Goal: Task Accomplishment & Management: Use online tool/utility

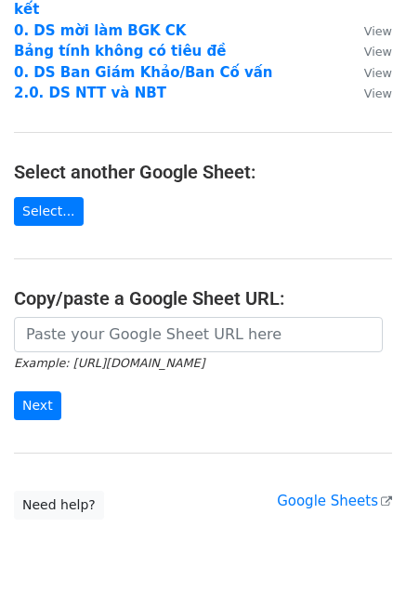
scroll to position [219, 0]
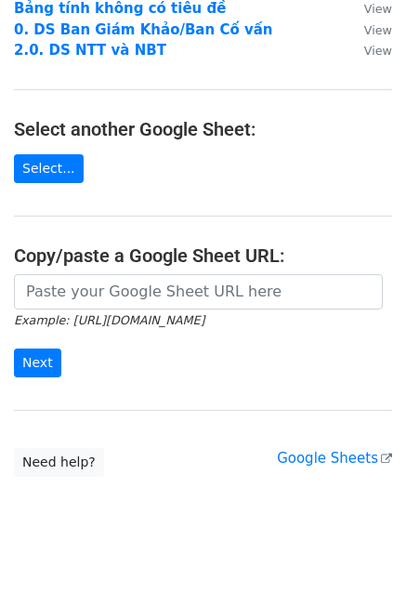
scroll to position [270, 0]
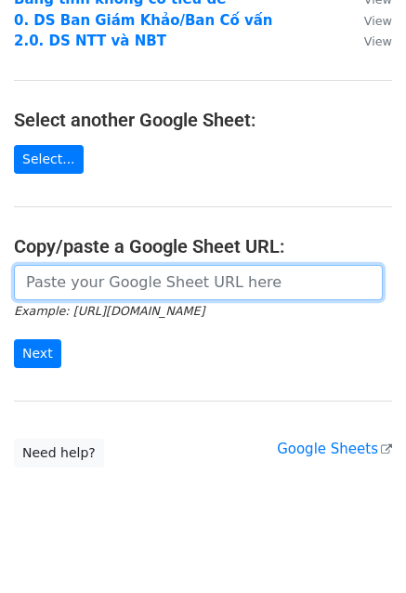
click at [88, 268] on input "url" at bounding box center [198, 282] width 369 height 35
paste input "https://docs.google.com/spreadsheets/d/1KUwu0FyTdss4WLtaNu3lx_sDFV6InyI78pWONoC…"
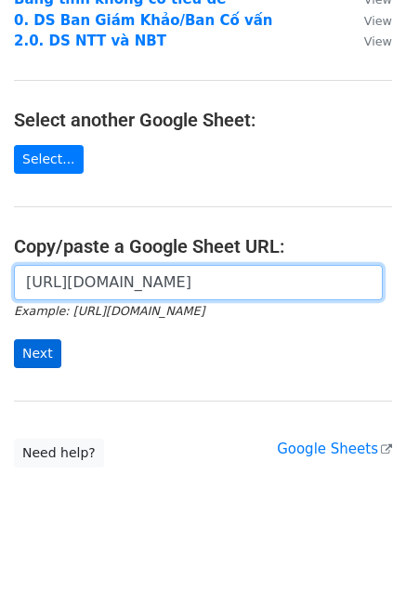
type input "https://docs.google.com/spreadsheets/d/1KUwu0FyTdss4WLtaNu3lx_sDFV6InyI78pWONoC…"
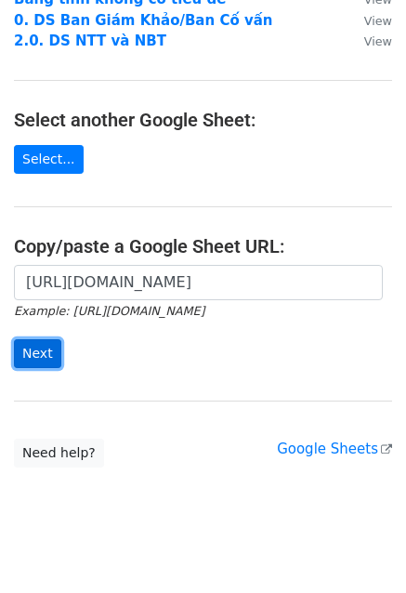
scroll to position [0, 0]
click at [25, 339] on input "Next" at bounding box center [37, 353] width 47 height 29
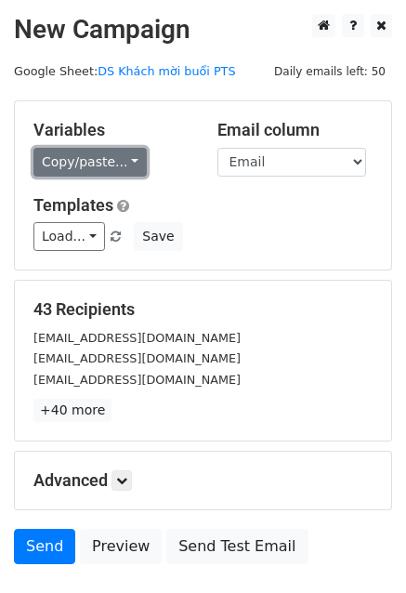
click at [115, 162] on link "Copy/paste..." at bounding box center [89, 162] width 113 height 29
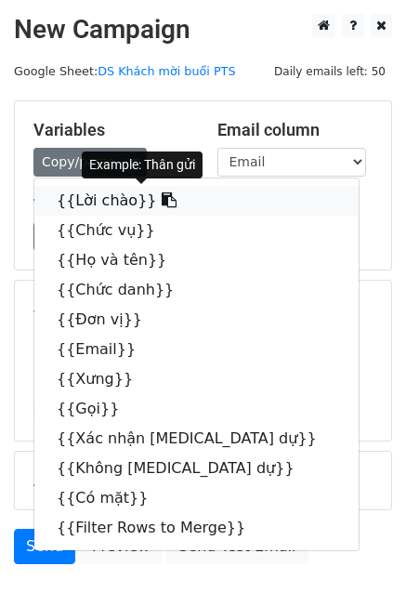
click at [78, 206] on link "{{Lời chào}}" at bounding box center [196, 201] width 325 height 30
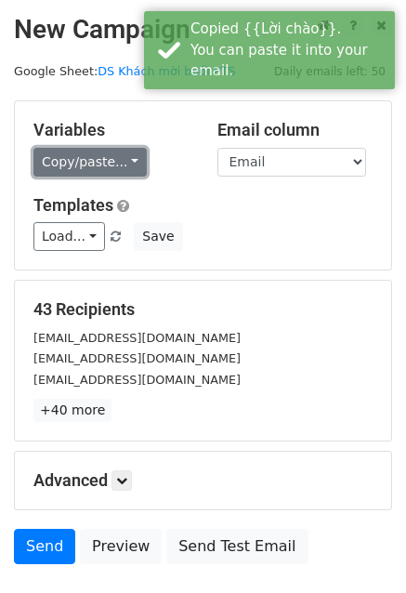
click at [121, 148] on link "Copy/paste..." at bounding box center [89, 162] width 113 height 29
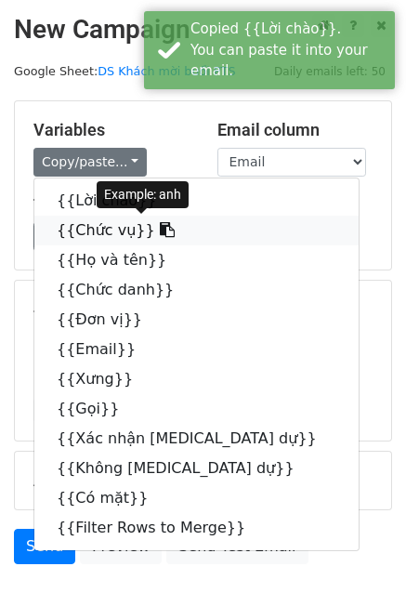
click at [83, 225] on link "{{Chức vụ}}" at bounding box center [196, 231] width 325 height 30
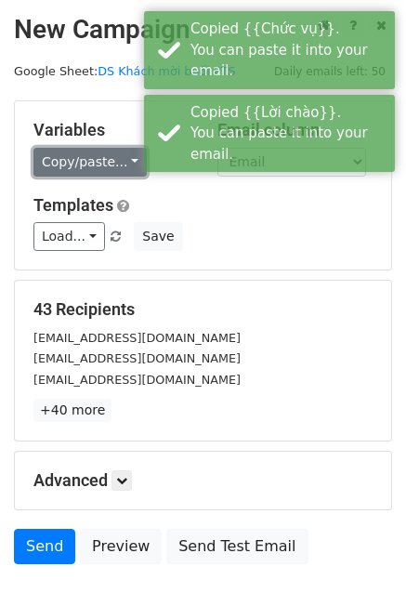
click at [102, 159] on link "Copy/paste..." at bounding box center [89, 162] width 113 height 29
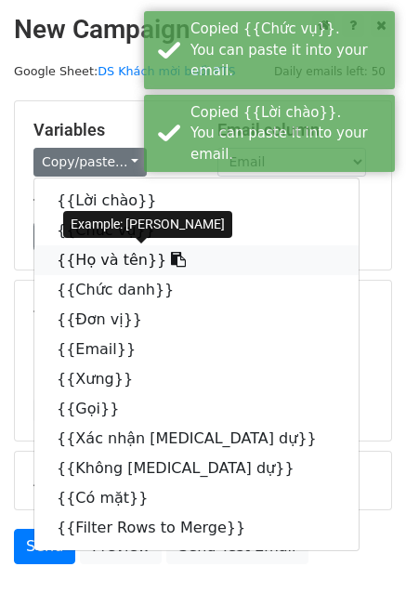
click at [93, 259] on link "{{Họ và tên}}" at bounding box center [196, 261] width 325 height 30
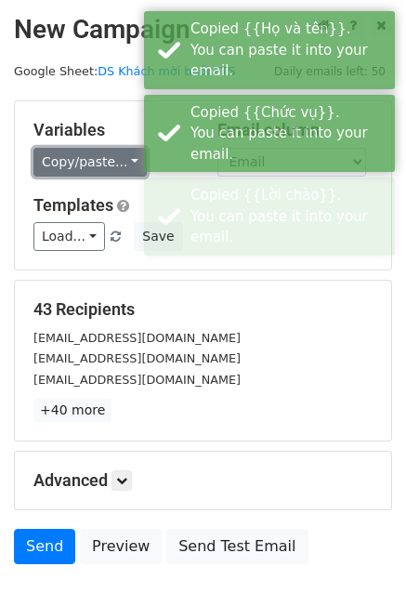
click at [103, 174] on link "Copy/paste..." at bounding box center [89, 162] width 113 height 29
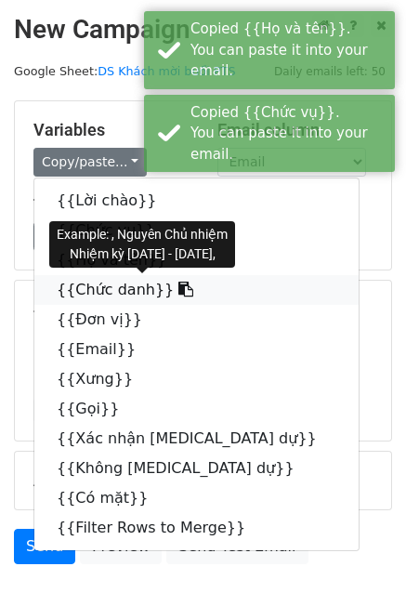
click at [76, 290] on link "{{Chức danh}}" at bounding box center [196, 290] width 325 height 30
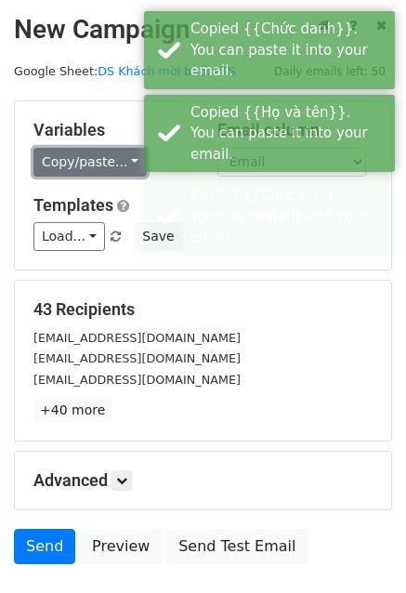
click at [93, 157] on link "Copy/paste..." at bounding box center [89, 162] width 113 height 29
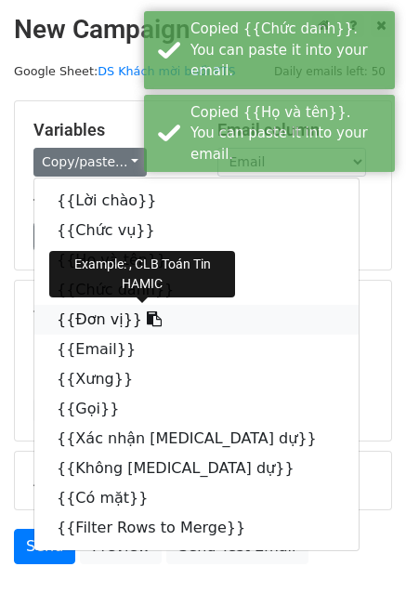
click at [86, 318] on link "{{Đơn vị}}" at bounding box center [196, 320] width 325 height 30
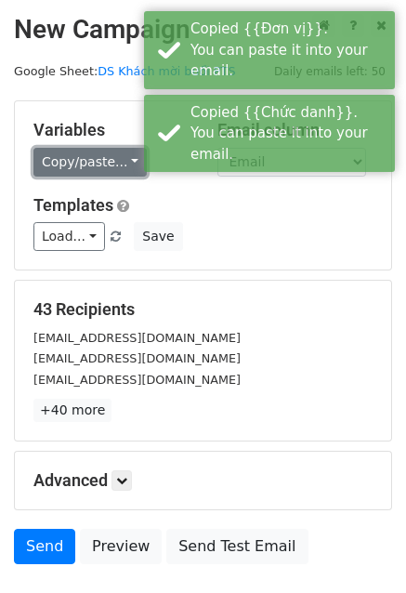
click at [86, 168] on link "Copy/paste..." at bounding box center [89, 162] width 113 height 29
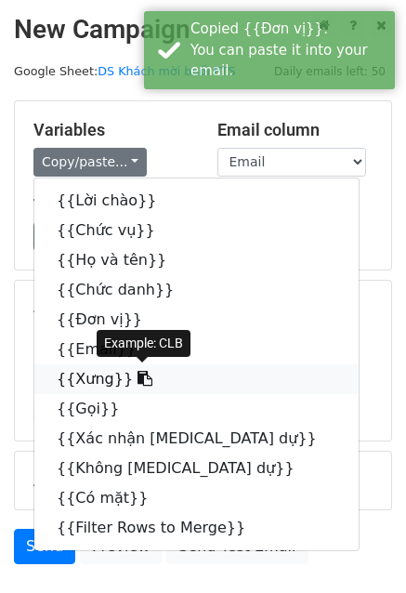
click at [83, 373] on link "{{Xưng}}" at bounding box center [196, 380] width 325 height 30
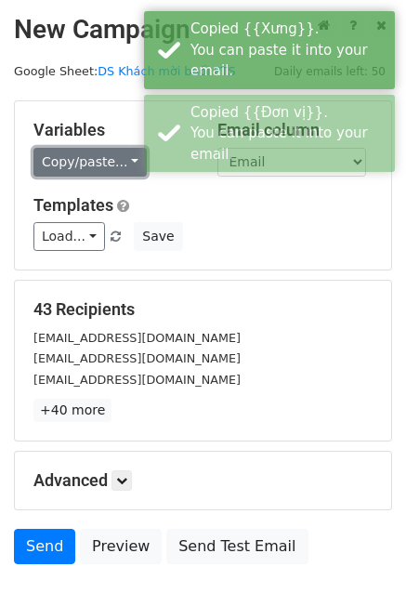
click at [87, 166] on link "Copy/paste..." at bounding box center [89, 162] width 113 height 29
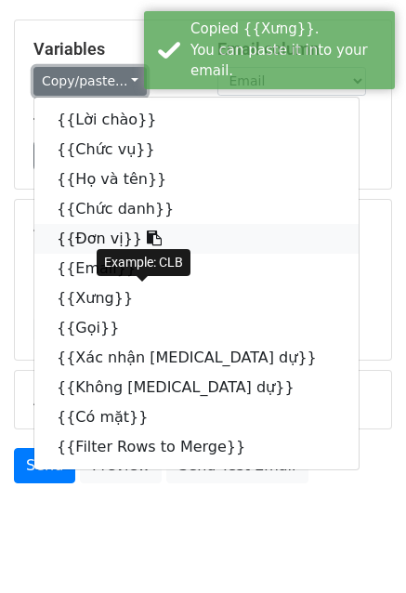
scroll to position [82, 0]
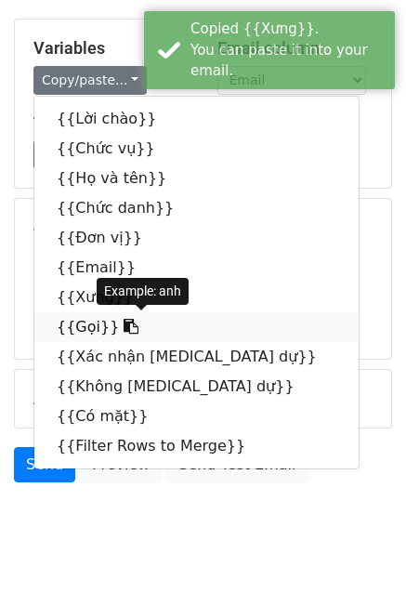
click at [82, 319] on link "{{Gọi}}" at bounding box center [196, 327] width 325 height 30
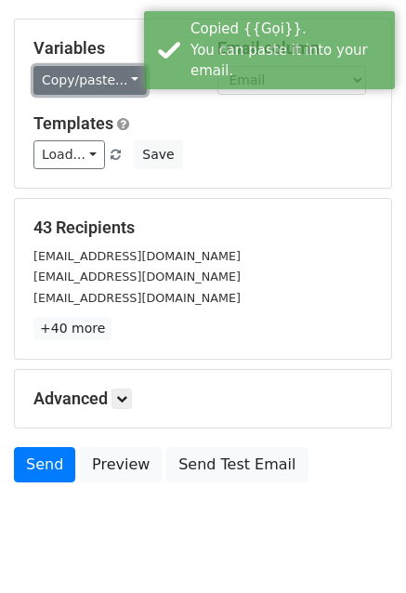
click at [80, 73] on link "Copy/paste..." at bounding box center [89, 80] width 113 height 29
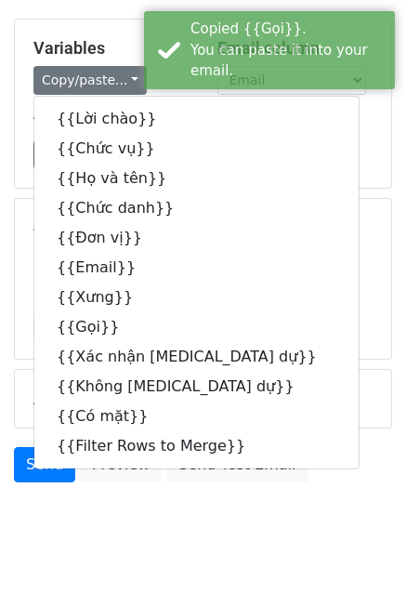
click at [22, 179] on div "Variables Copy/paste... {{Lời chào}} {{Chức vụ}} {{Họ và tên}} {{Chức danh}} {{…" at bounding box center [203, 104] width 377 height 168
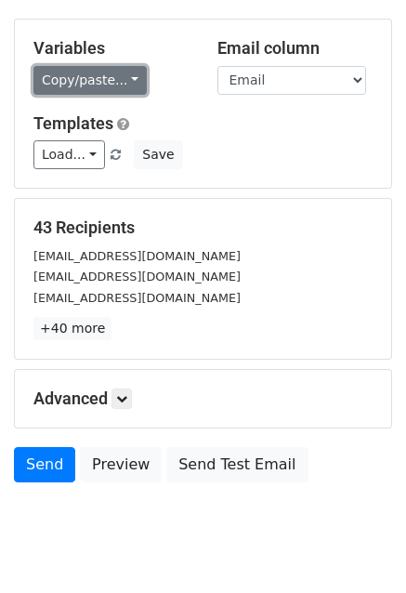
click at [123, 82] on link "Copy/paste..." at bounding box center [89, 80] width 113 height 29
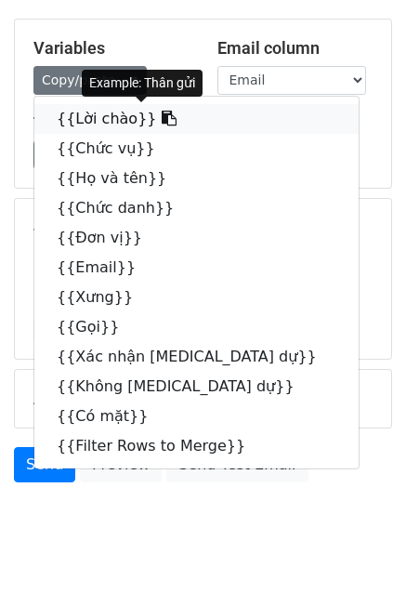
click at [110, 124] on link "{{Lời chào}}" at bounding box center [196, 119] width 325 height 30
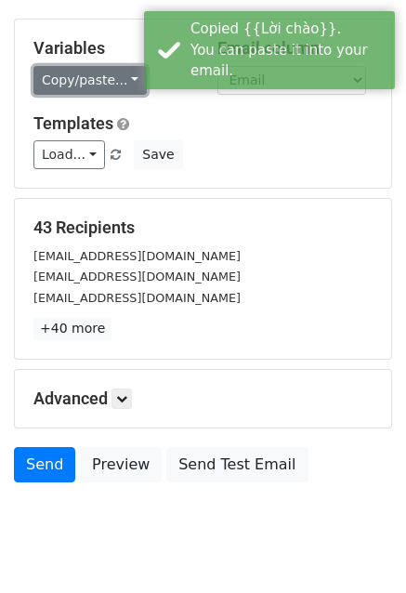
click at [97, 77] on link "Copy/paste..." at bounding box center [89, 80] width 113 height 29
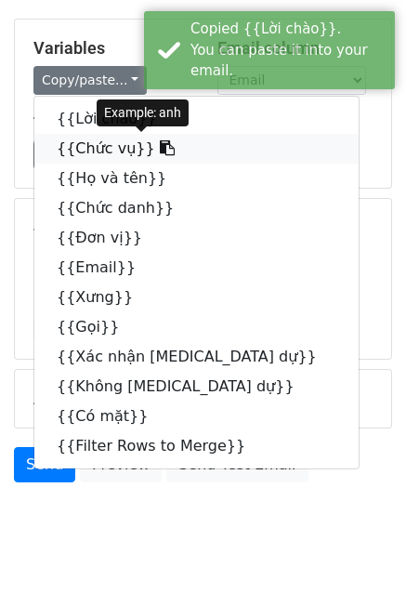
click at [92, 158] on link "{{Chức vụ}}" at bounding box center [196, 149] width 325 height 30
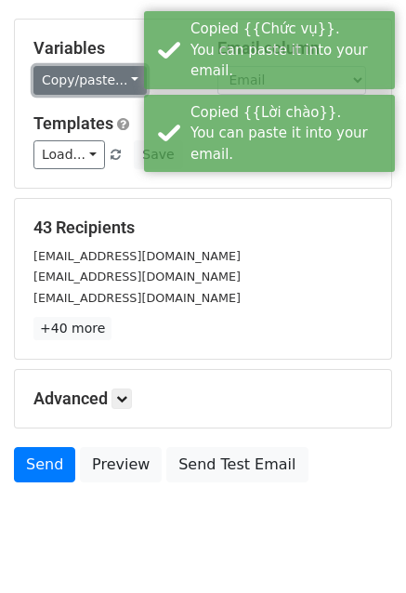
click at [92, 91] on link "Copy/paste..." at bounding box center [89, 80] width 113 height 29
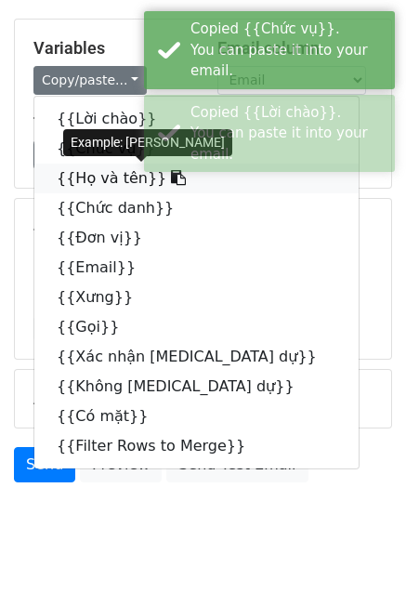
click at [108, 173] on link "{{Họ và tên}}" at bounding box center [196, 179] width 325 height 30
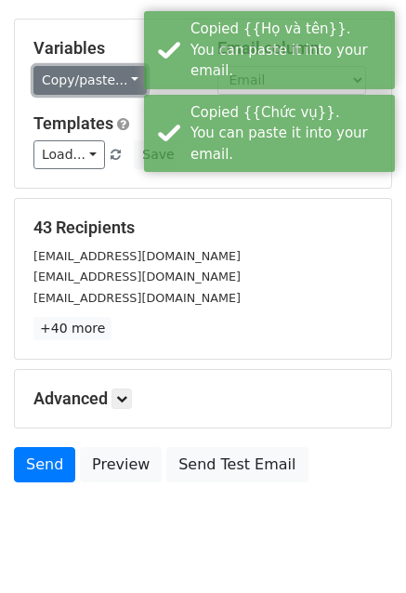
click at [110, 70] on link "Copy/paste..." at bounding box center [89, 80] width 113 height 29
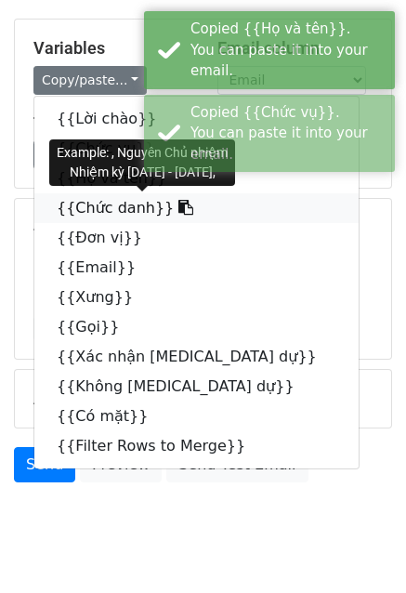
click at [85, 200] on link "{{Chức danh}}" at bounding box center [196, 208] width 325 height 30
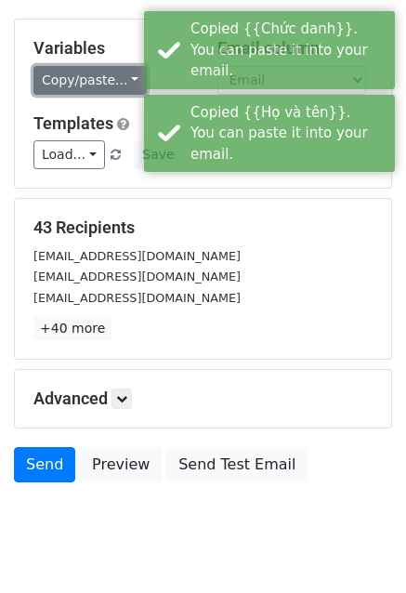
click at [97, 82] on link "Copy/paste..." at bounding box center [89, 80] width 113 height 29
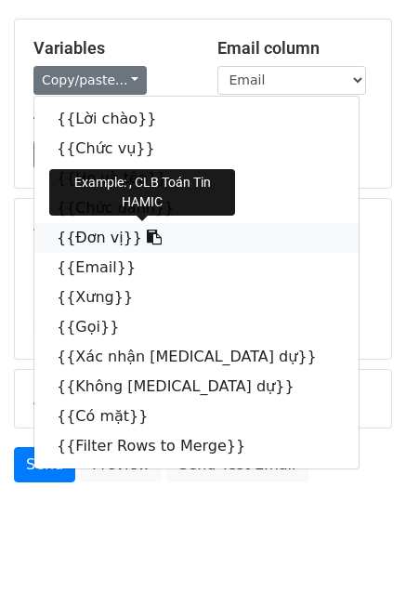
click at [86, 232] on link "{{Đơn vị}}" at bounding box center [196, 238] width 325 height 30
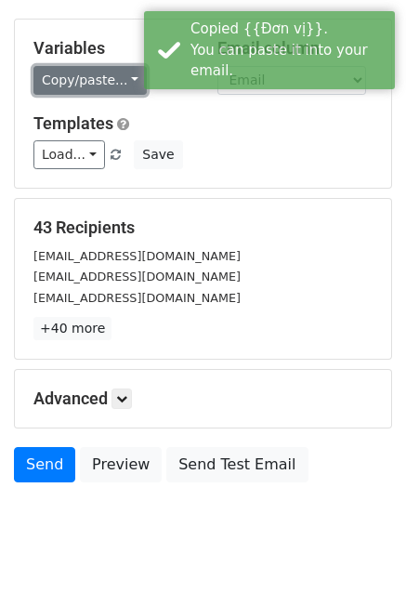
click at [108, 81] on link "Copy/paste..." at bounding box center [89, 80] width 113 height 29
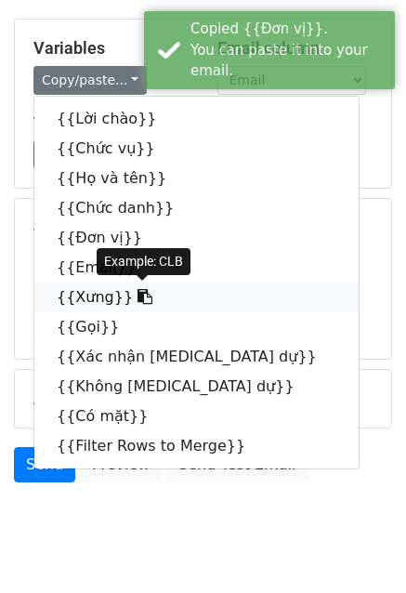
click at [82, 289] on link "{{Xưng}}" at bounding box center [196, 298] width 325 height 30
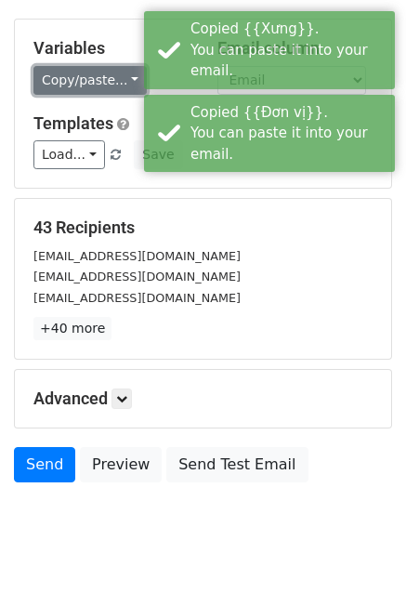
click at [108, 81] on link "Copy/paste..." at bounding box center [89, 80] width 113 height 29
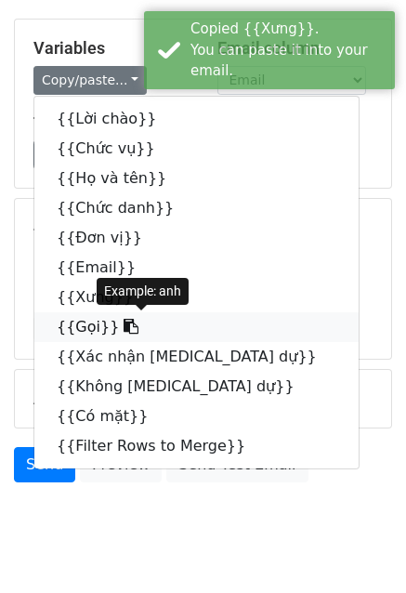
click at [76, 330] on link "{{Gọi}}" at bounding box center [196, 327] width 325 height 30
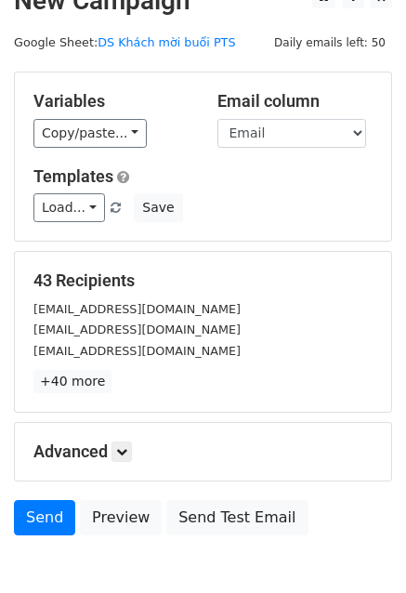
scroll to position [0, 0]
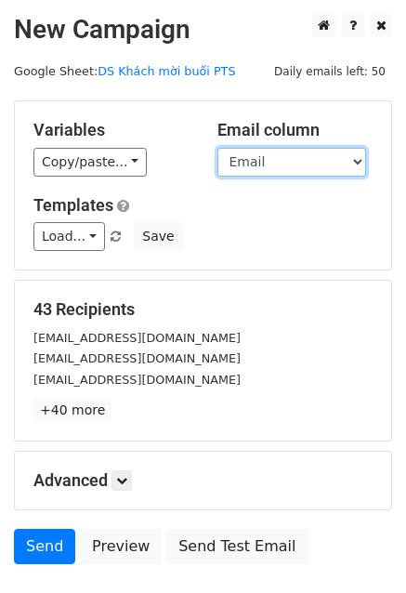
click at [316, 159] on select "Lời chào Chức vụ Họ và tên Chức danh Đơn vị Email Xưng Gọi Xác nhận tham dự Khô…" at bounding box center [292, 162] width 149 height 29
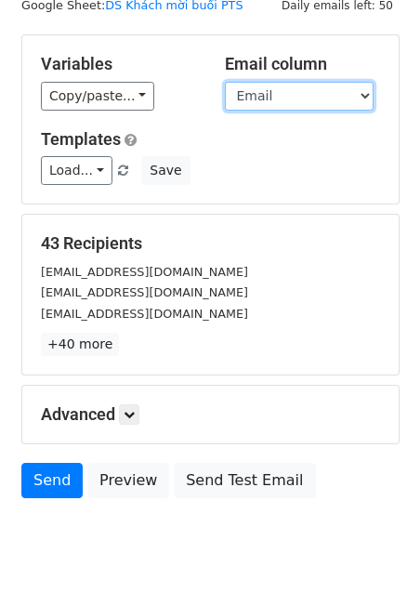
scroll to position [126, 0]
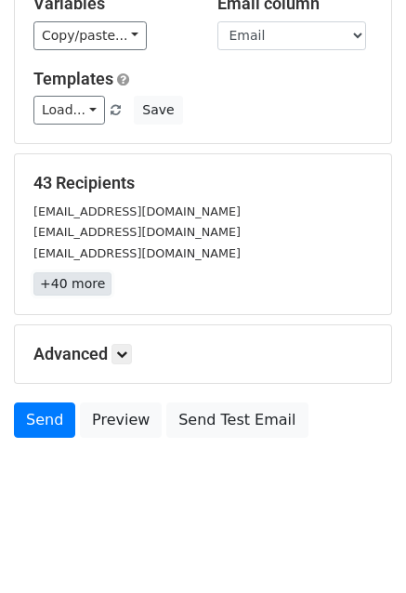
click at [72, 289] on link "+40 more" at bounding box center [72, 283] width 78 height 23
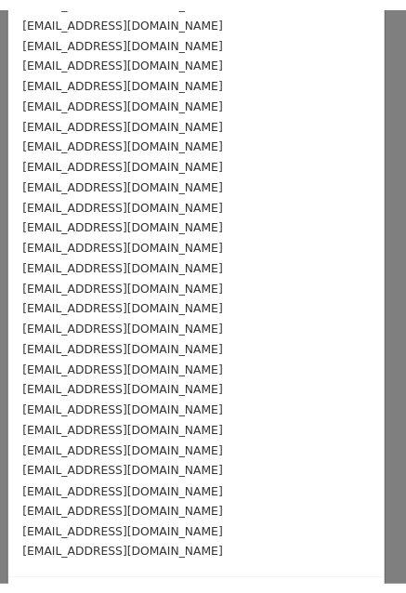
scroll to position [472, 0]
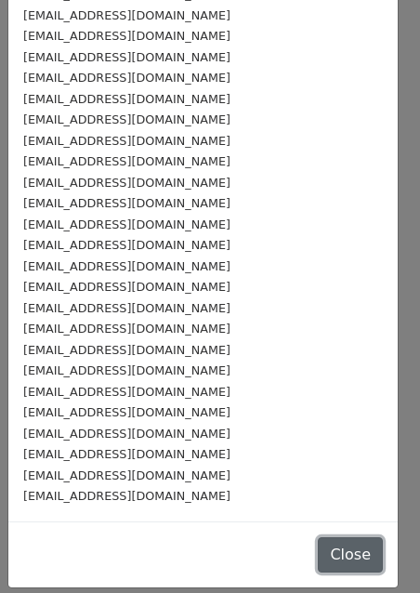
click at [321, 538] on button "Close" at bounding box center [350, 555] width 65 height 35
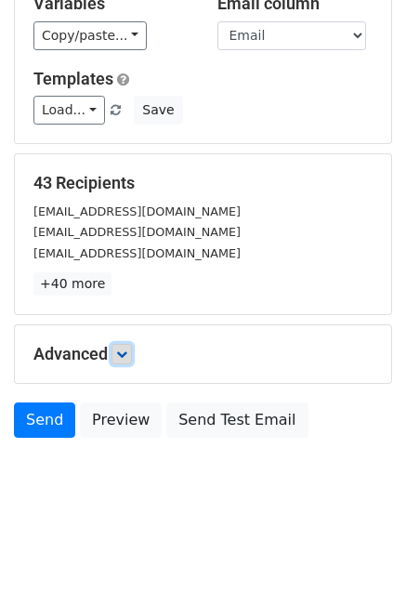
click at [115, 345] on link at bounding box center [122, 354] width 20 height 20
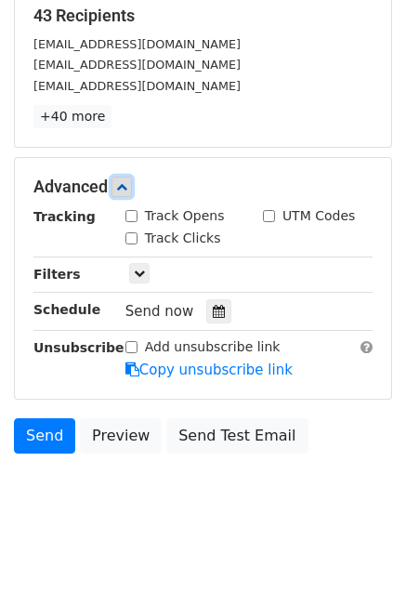
scroll to position [294, 0]
click at [213, 312] on icon at bounding box center [219, 311] width 12 height 13
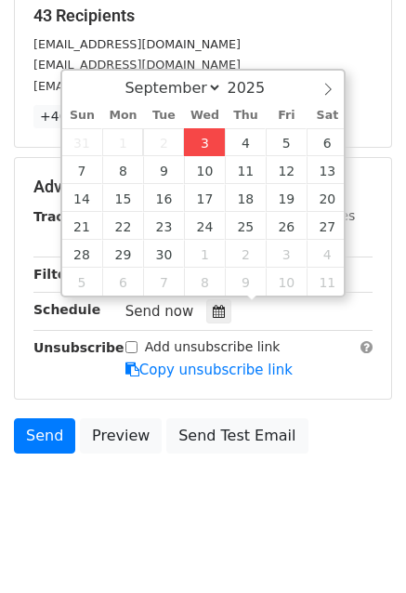
type input "2025-09-03 16:46"
type input "04"
type input "46"
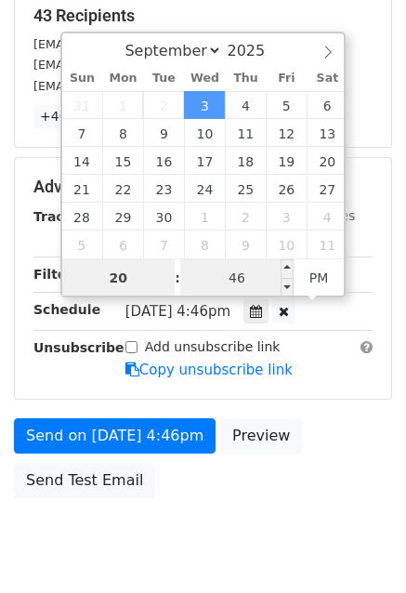
type input "20"
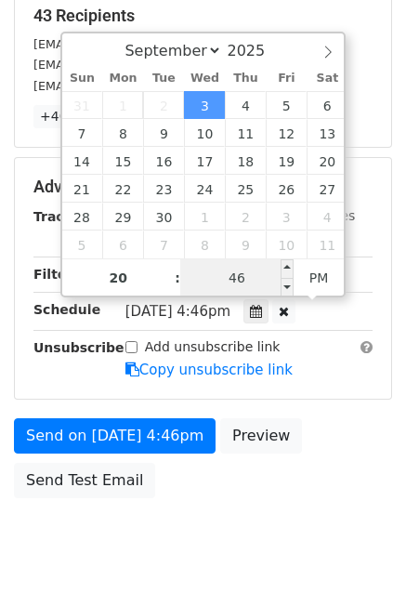
type input "2025-09-03 20:46"
type input "08"
click at [251, 277] on input "46" at bounding box center [236, 277] width 113 height 37
type input "00"
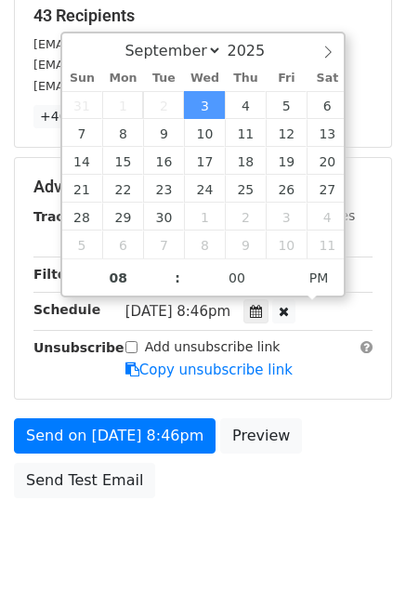
type input "2025-09-03 20:00"
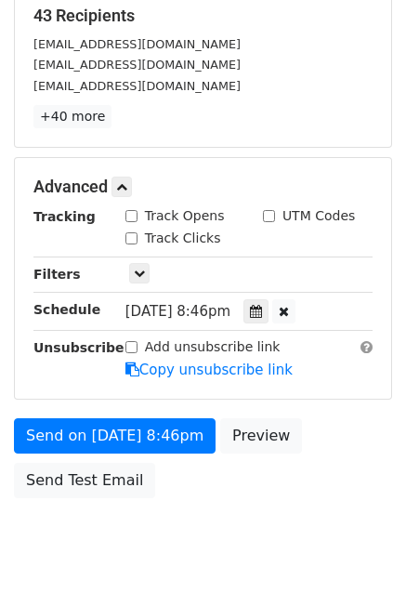
click at [331, 410] on form "Variables Copy/paste... {{Lời chào}} {{Chức vụ}} {{Họ và tên}} {{Chức danh}} {{…" at bounding box center [203, 157] width 378 height 701
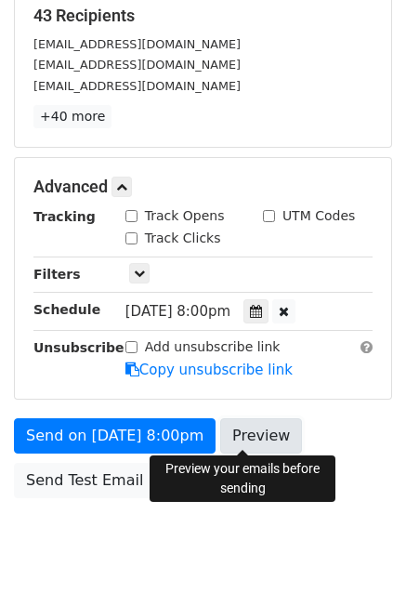
click at [249, 433] on link "Preview" at bounding box center [261, 435] width 82 height 35
click at [257, 434] on link "Preview" at bounding box center [261, 435] width 82 height 35
click at [248, 438] on link "Preview" at bounding box center [261, 435] width 82 height 35
click at [256, 428] on link "Preview" at bounding box center [261, 435] width 82 height 35
click at [254, 432] on link "Preview" at bounding box center [261, 435] width 82 height 35
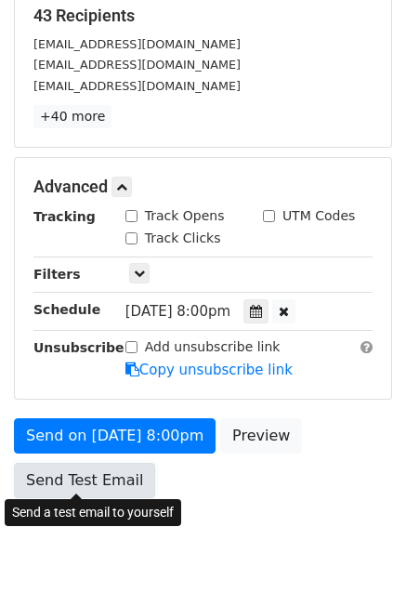
click at [102, 475] on link "Send Test Email" at bounding box center [84, 480] width 141 height 35
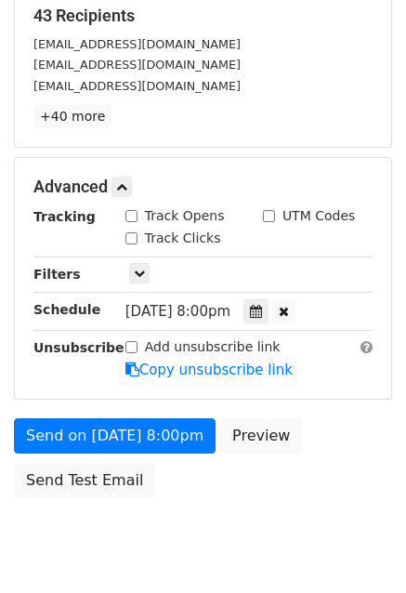
scroll to position [352, 0]
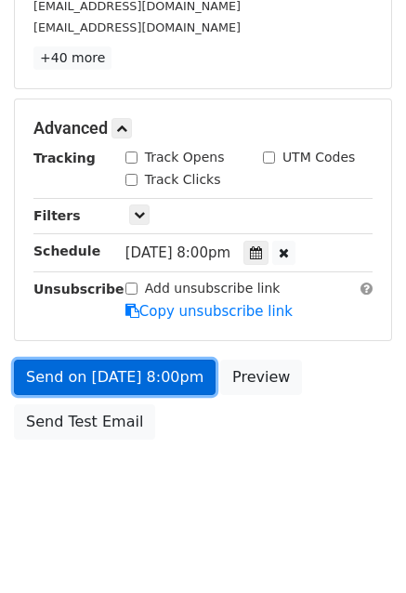
click at [156, 386] on link "Send on Sep 3 at 8:00pm" at bounding box center [115, 377] width 202 height 35
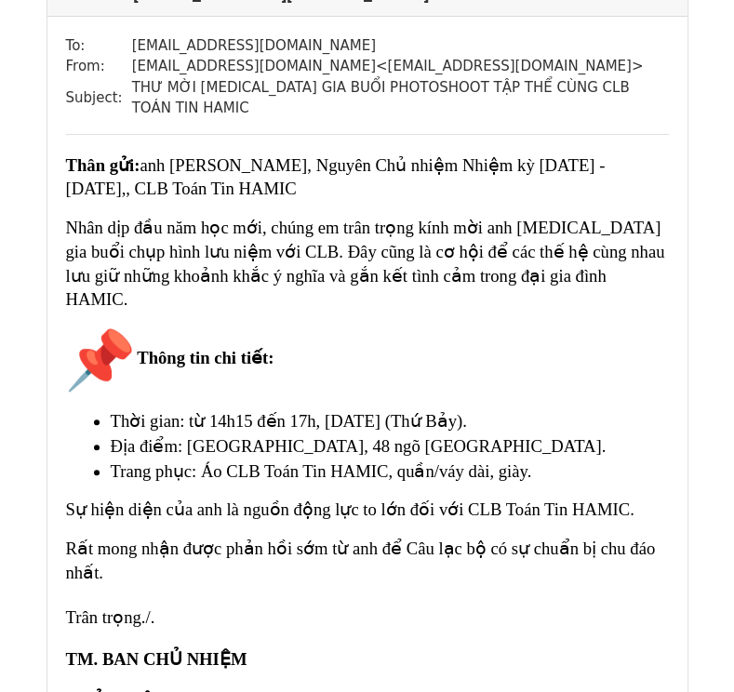
scroll to position [164, 0]
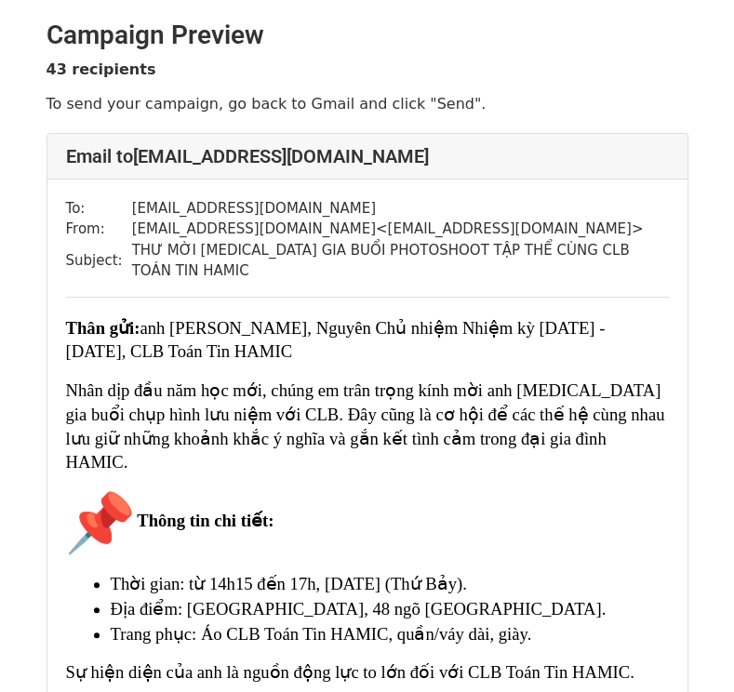
drag, startPoint x: 0, startPoint y: 0, endPoint x: 566, endPoint y: 343, distance: 662.2
click at [566, 343] on span "Thân gửi: anh Hoàng Tuấn Tú, Nguyên Chủ nhiệm Nhiệm kỳ 2024 - 2025, CLB Toán Ti…" at bounding box center [367, 619] width 603 height 607
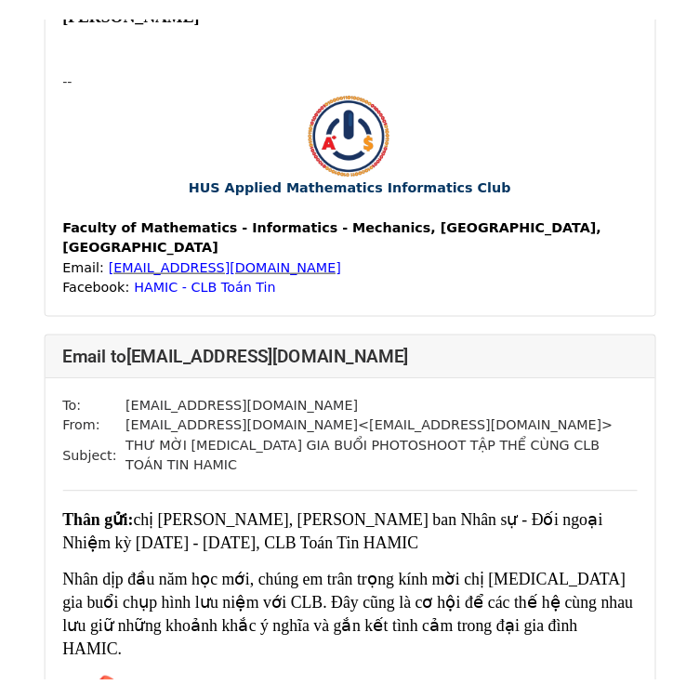
scroll to position [4233, 0]
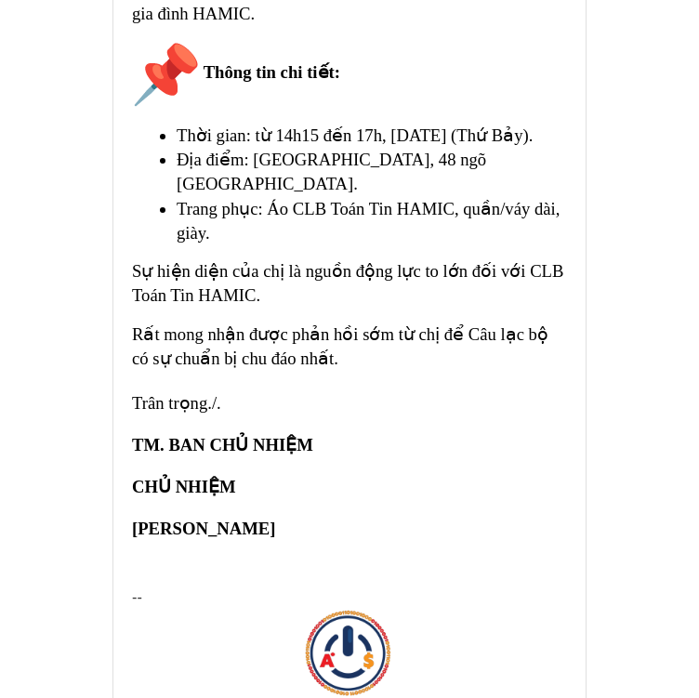
click at [470, 566] on div at bounding box center [349, 576] width 435 height 21
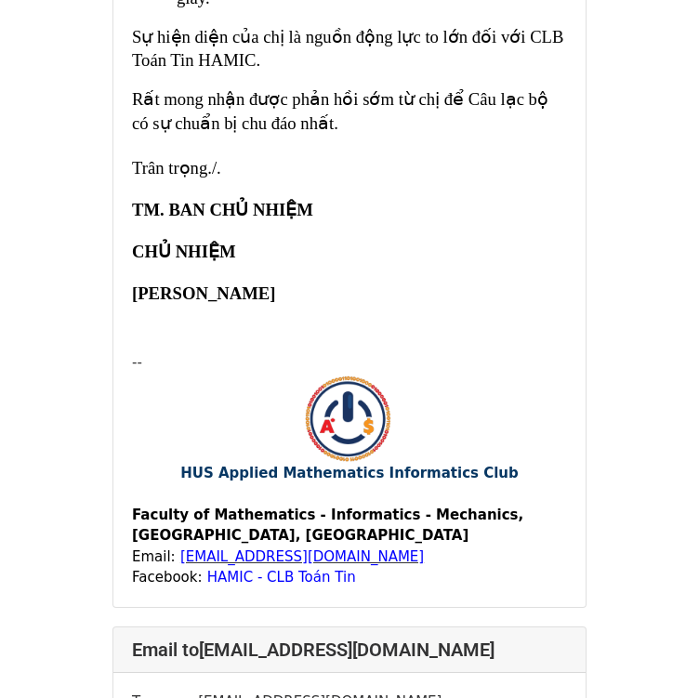
scroll to position [13157, 0]
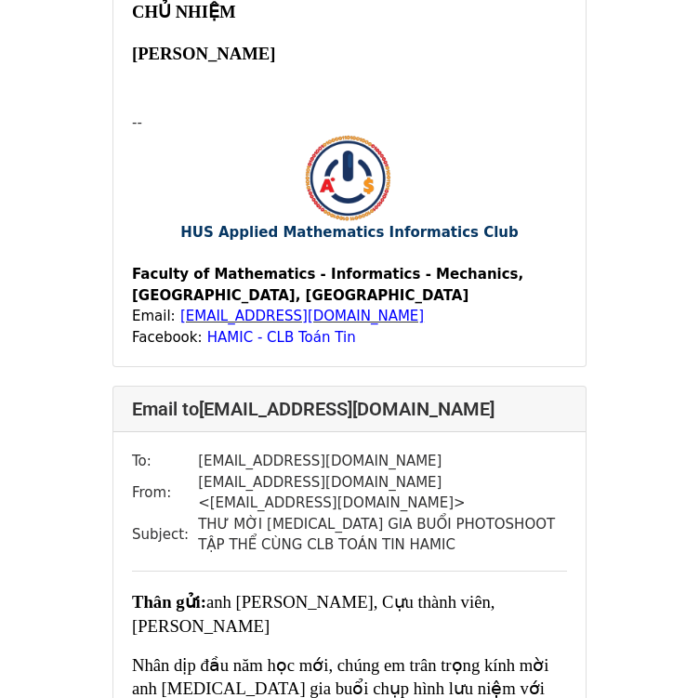
scroll to position [50274, 0]
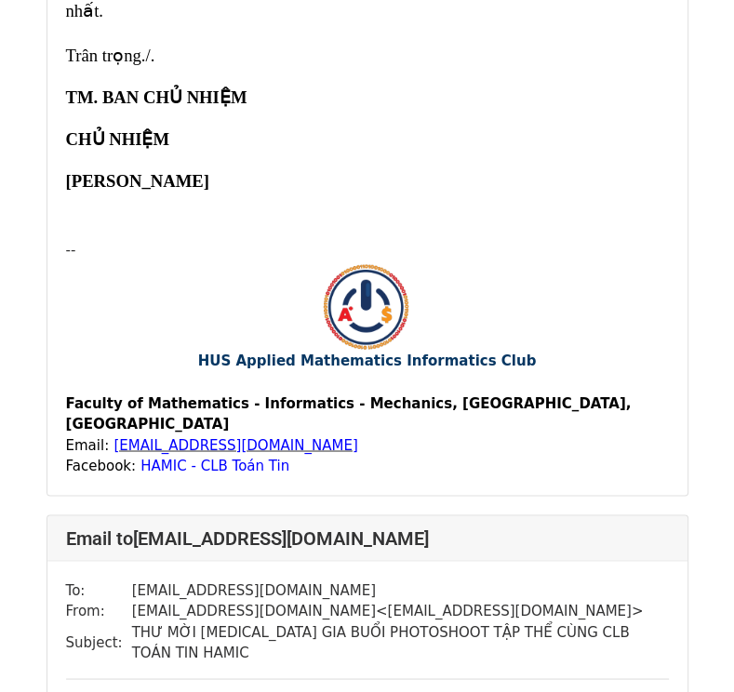
scroll to position [38095, 0]
